Goal: Answer question/provide support

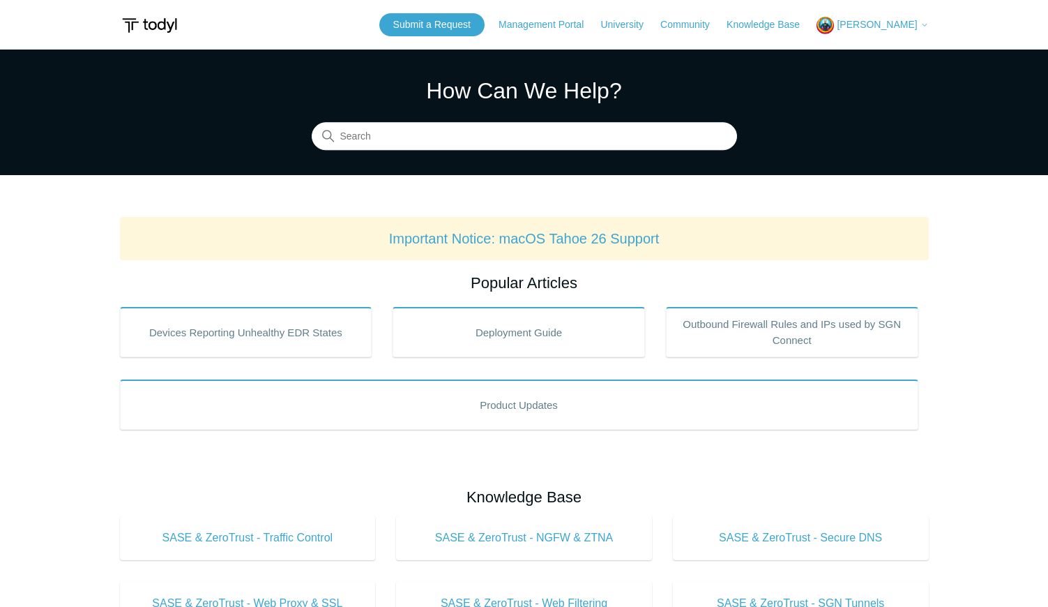
click at [915, 27] on span "[PERSON_NAME]" at bounding box center [877, 24] width 80 height 11
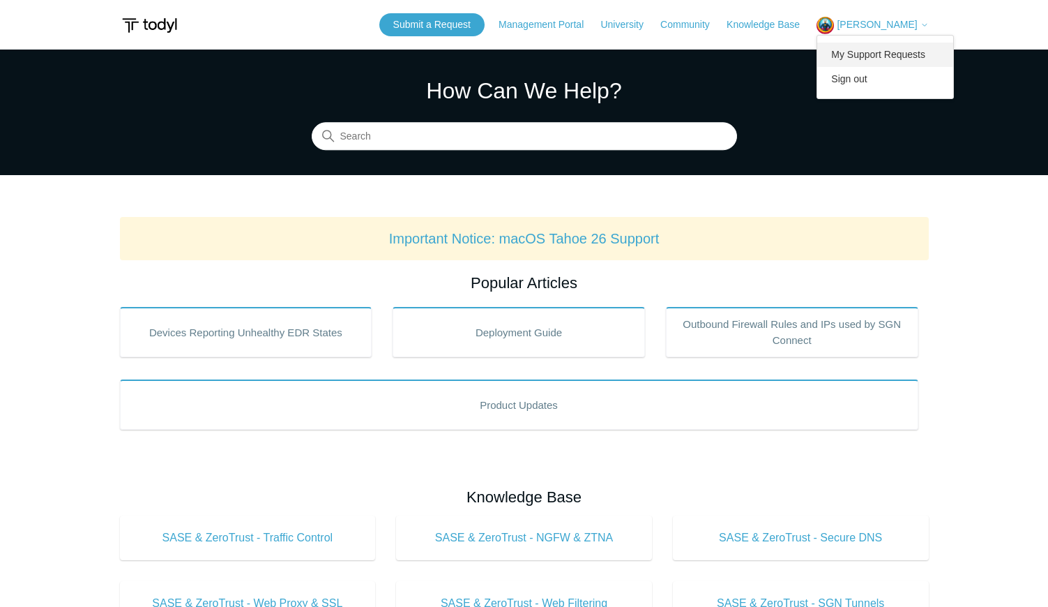
click at [896, 53] on link "My Support Requests" at bounding box center [885, 55] width 136 height 24
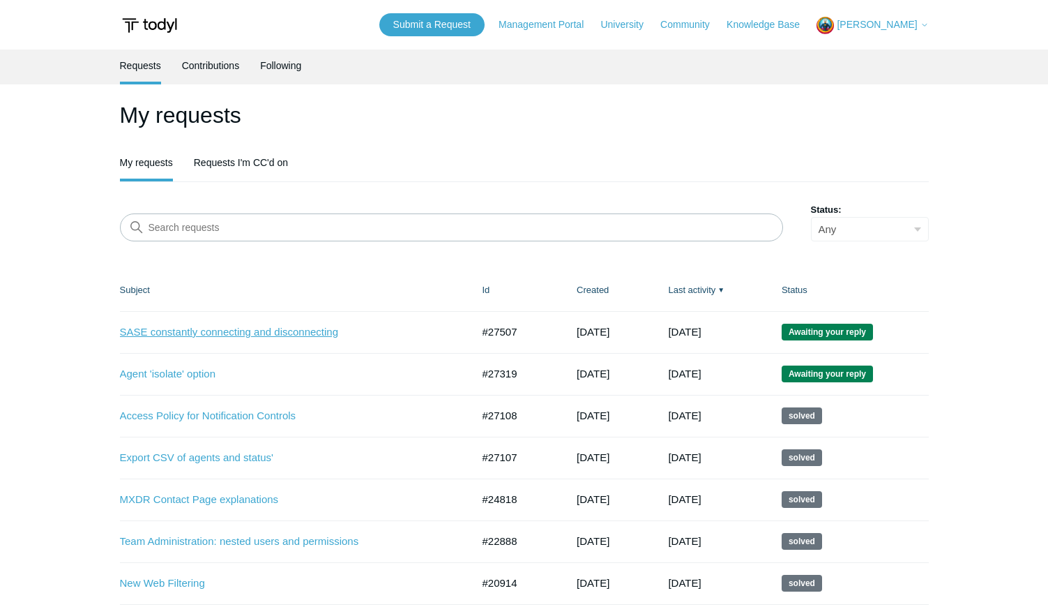
click at [244, 335] on link "SASE constantly connecting and disconnecting" at bounding box center [285, 332] width 331 height 16
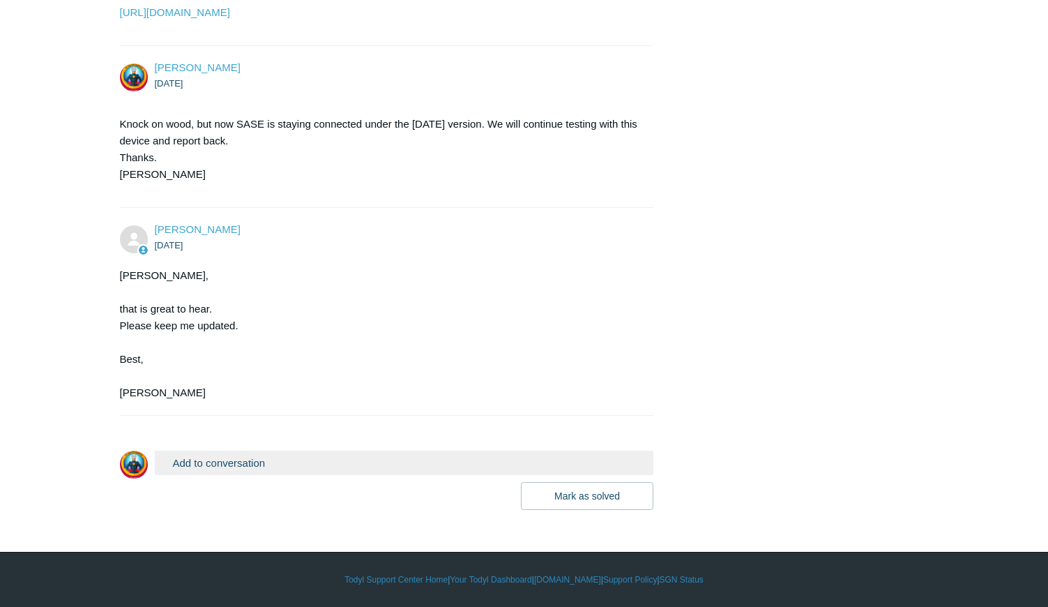
scroll to position [1592, 0]
click at [285, 463] on button "Add to conversation" at bounding box center [404, 463] width 499 height 24
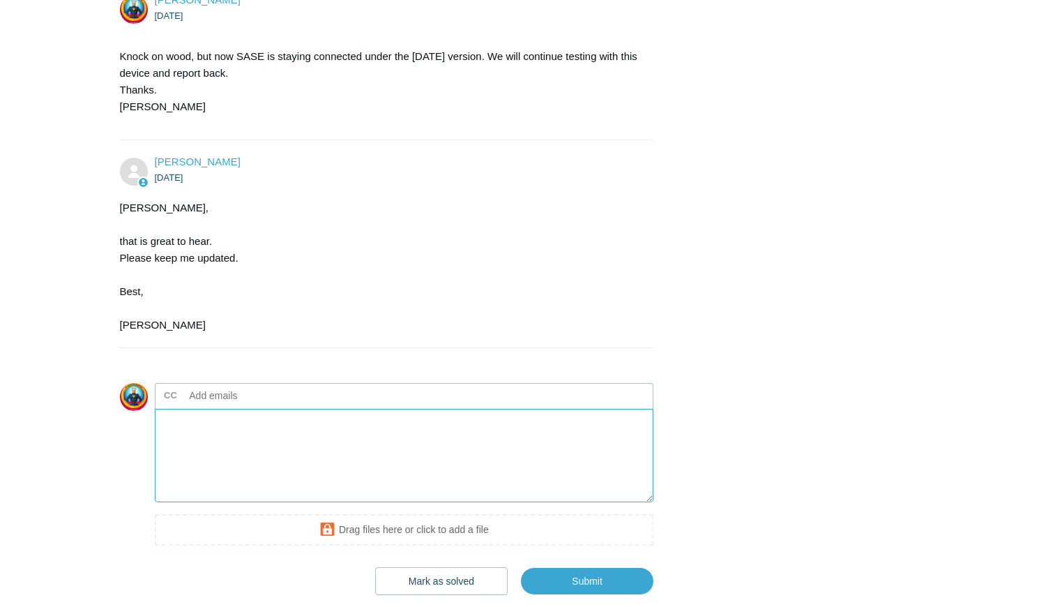
click at [268, 503] on textarea "Add your reply" at bounding box center [404, 456] width 499 height 94
type textarea "S"
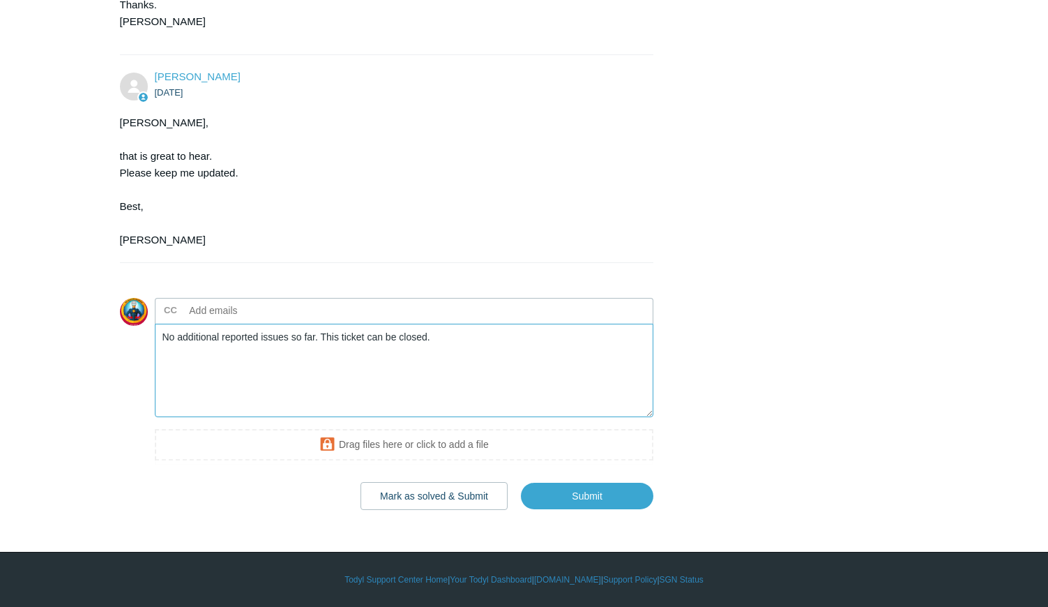
scroll to position [1742, 0]
type textarea "No additional reported issues so far. This ticket can be closed."
click at [446, 501] on button "Mark as solved & Submit" at bounding box center [434, 496] width 147 height 28
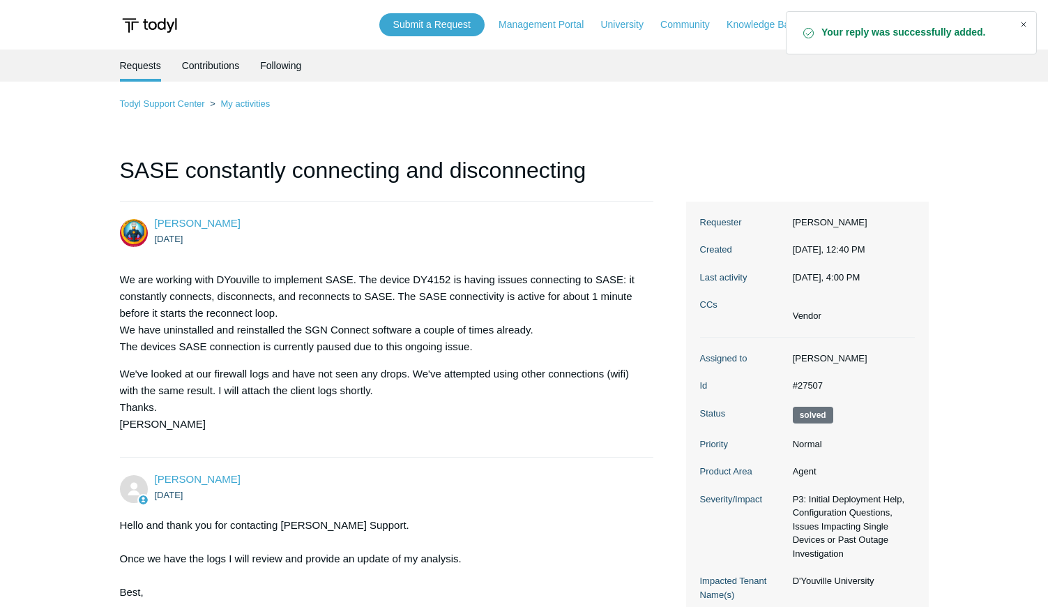
click at [1021, 23] on div "Close" at bounding box center [1024, 25] width 20 height 20
click at [889, 31] on button "[PERSON_NAME]" at bounding box center [873, 25] width 112 height 17
click at [865, 54] on link "My Support Requests" at bounding box center [885, 55] width 136 height 24
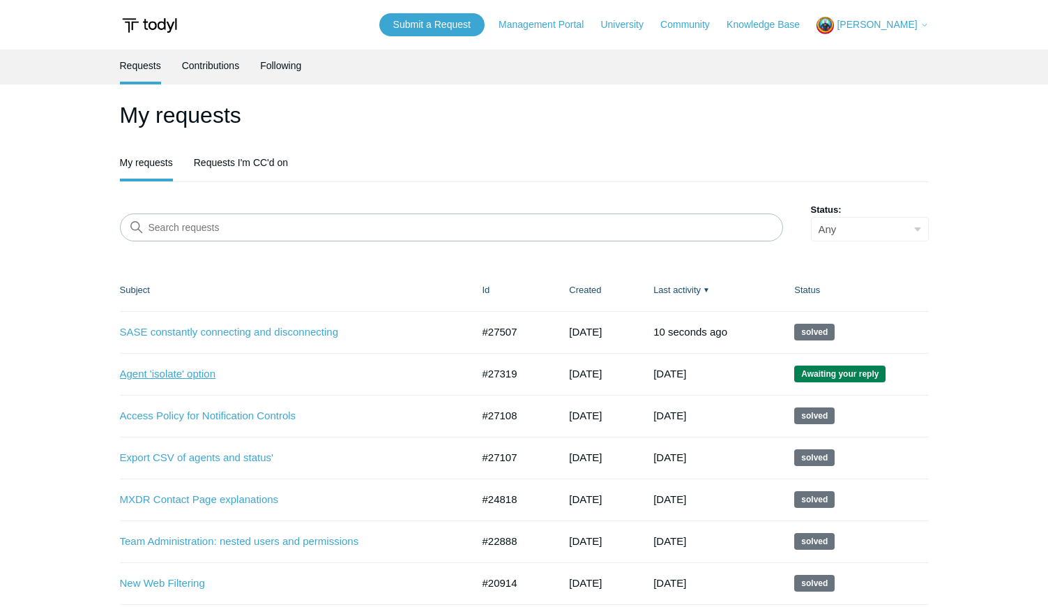
click at [134, 380] on link "Agent 'isolate' option" at bounding box center [285, 374] width 331 height 16
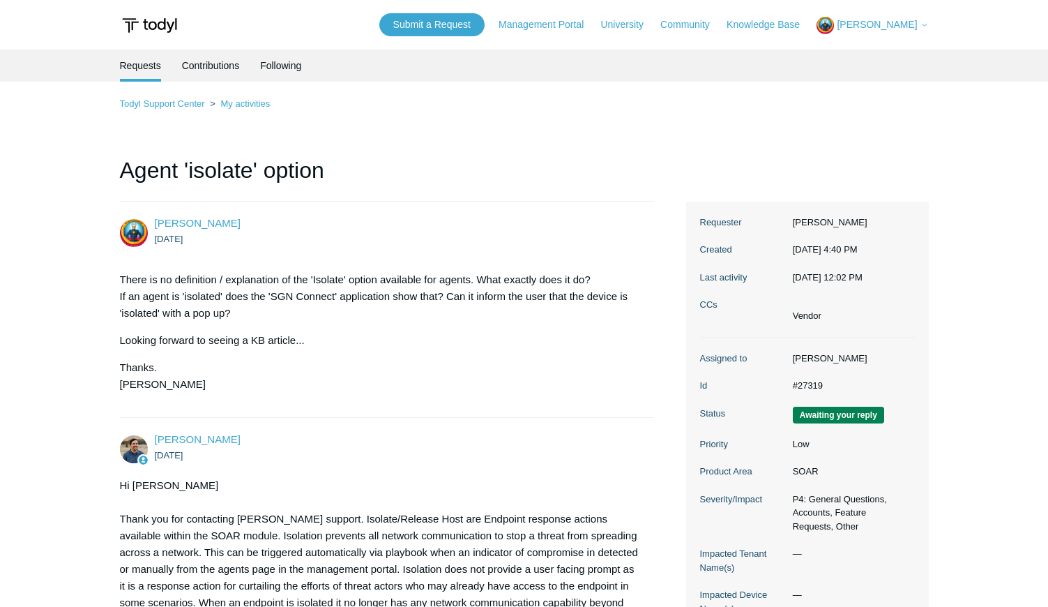
click at [918, 22] on span "[PERSON_NAME]" at bounding box center [882, 24] width 91 height 11
click at [857, 77] on link "Sign out" at bounding box center [885, 79] width 136 height 24
